Goal: Task Accomplishment & Management: Use online tool/utility

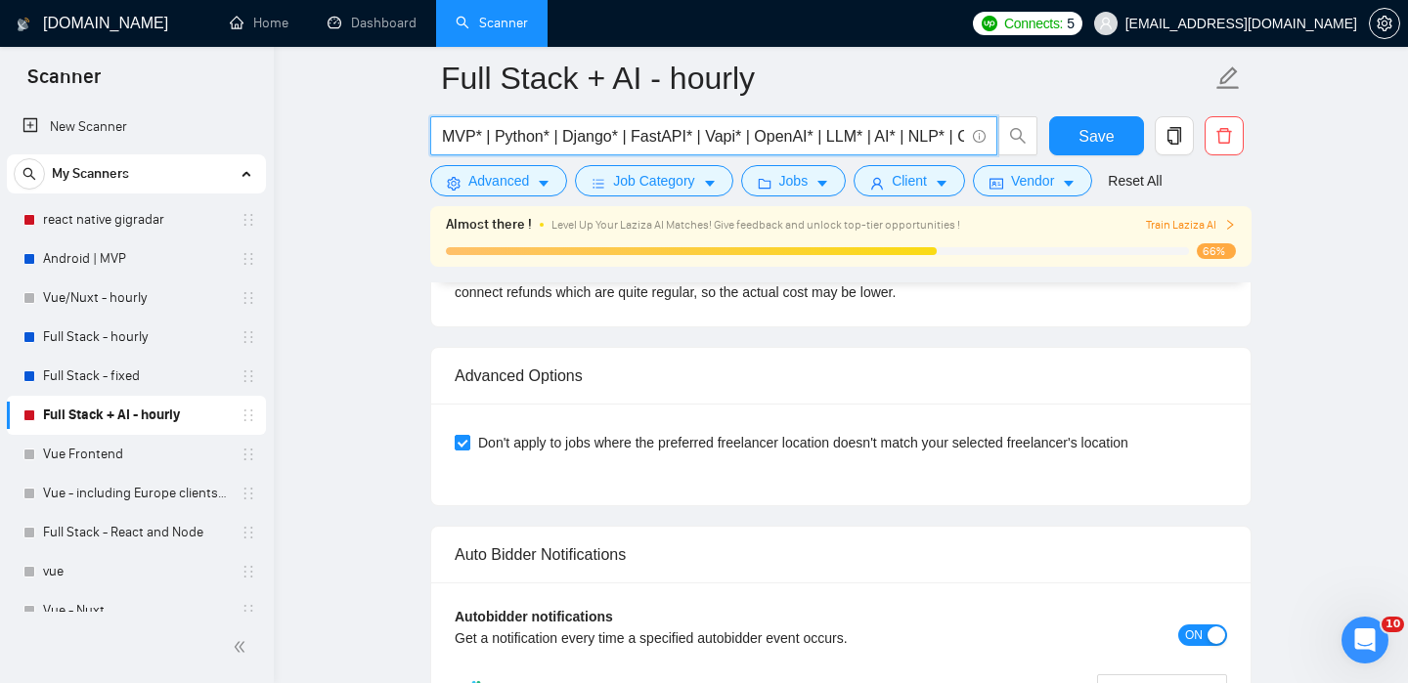
scroll to position [839, 0]
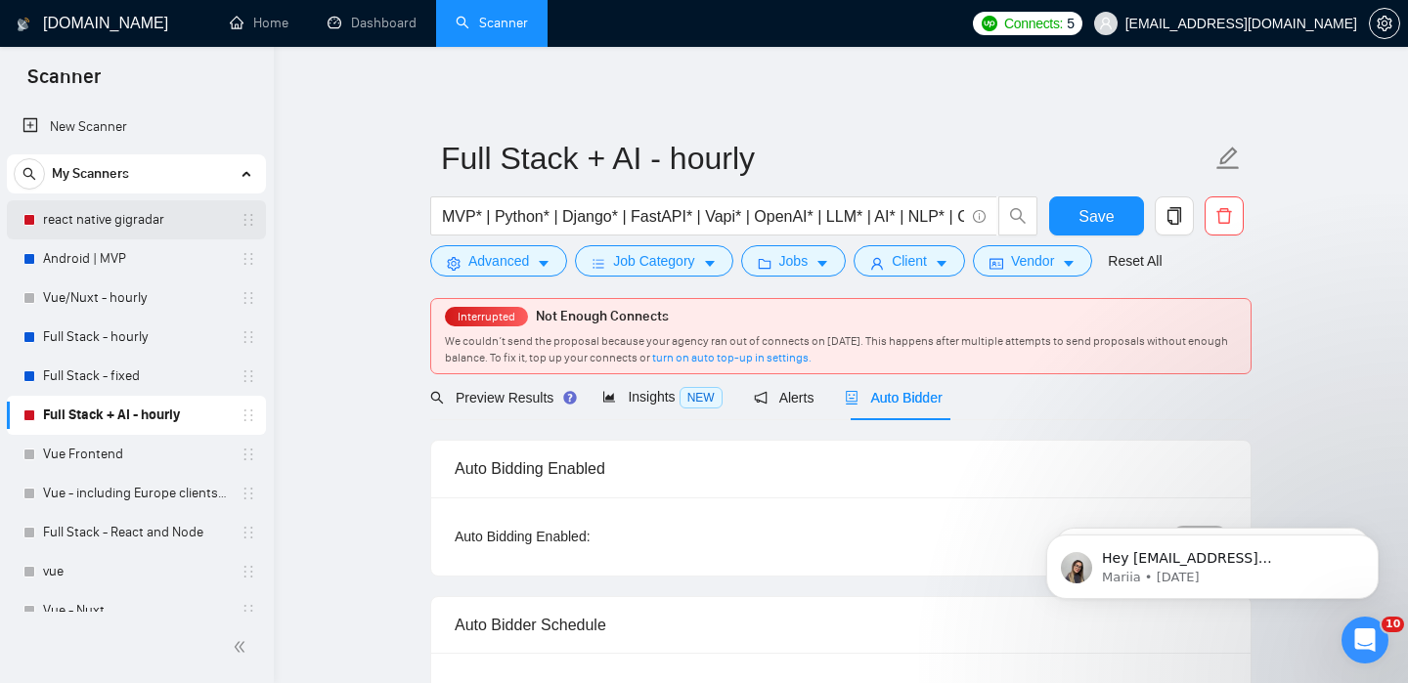
click at [131, 225] on link "react native gigradar" at bounding box center [136, 219] width 186 height 39
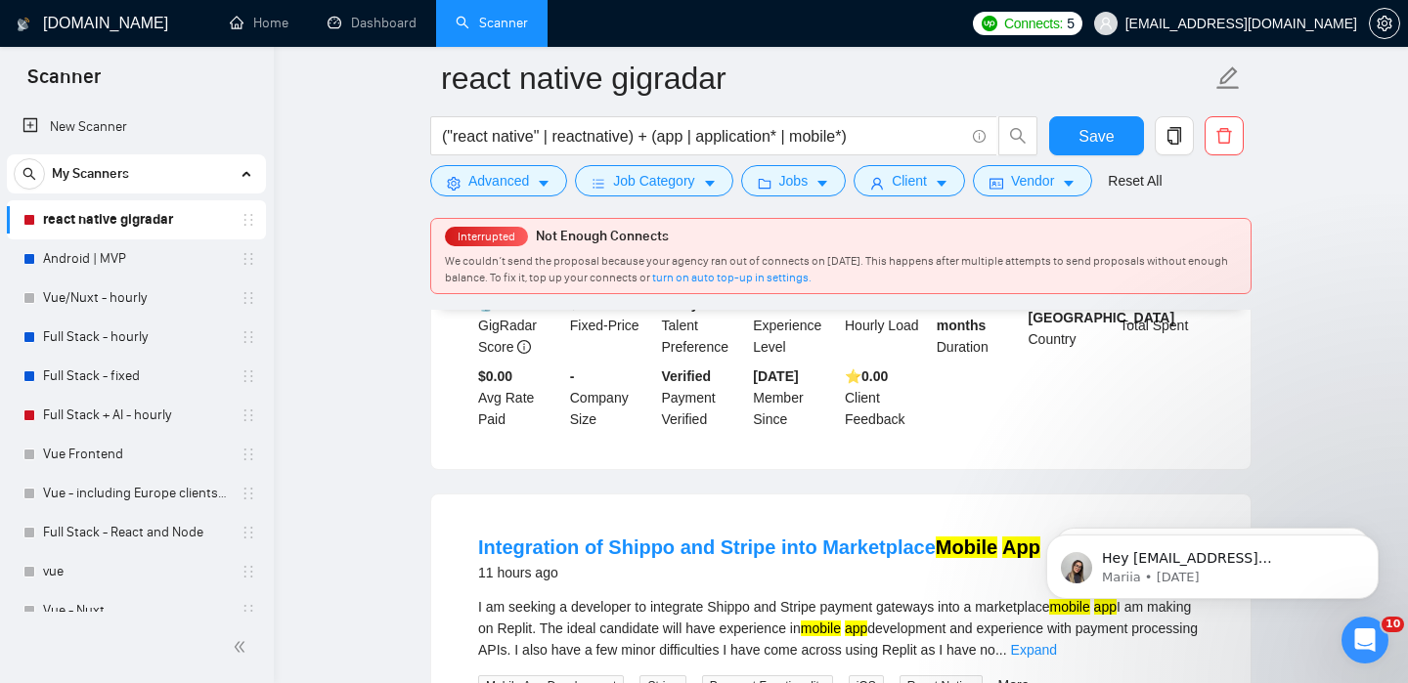
scroll to position [386, 0]
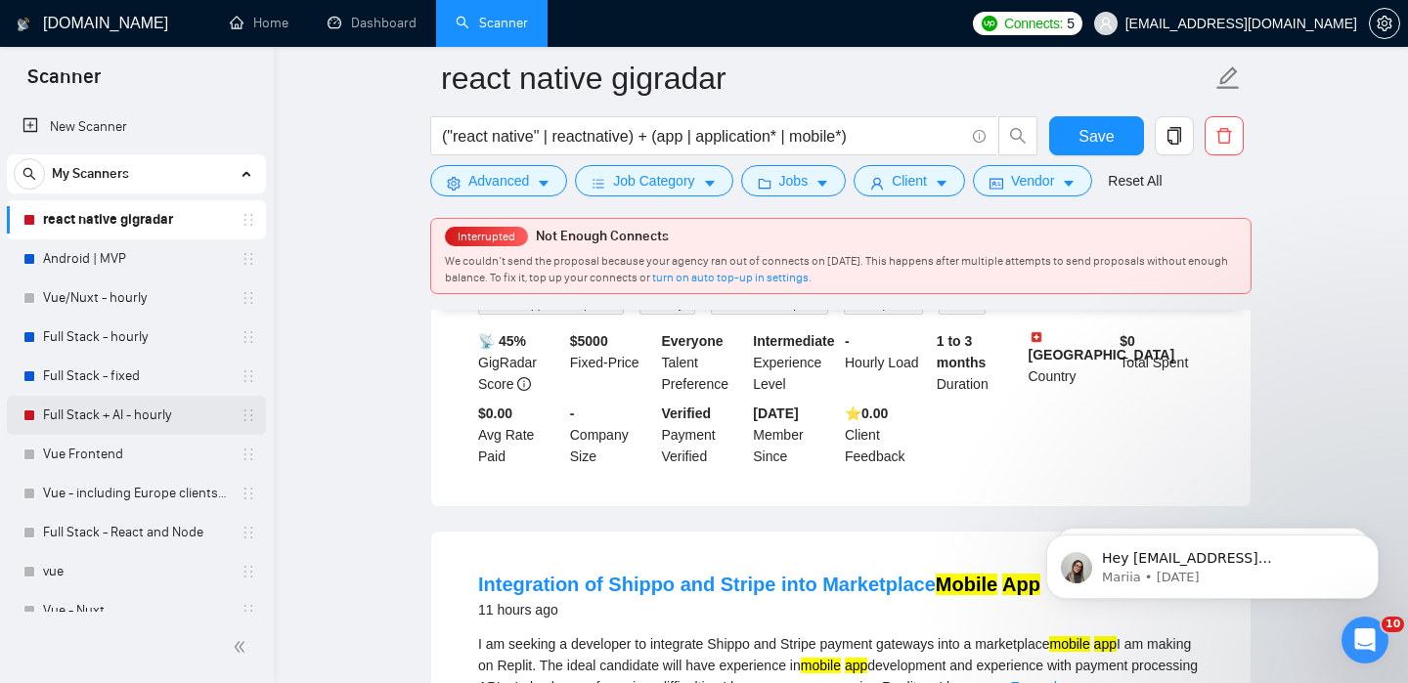
click at [101, 403] on link "Full Stack + AI - hourly" at bounding box center [136, 415] width 186 height 39
